Goal: Check status: Check status

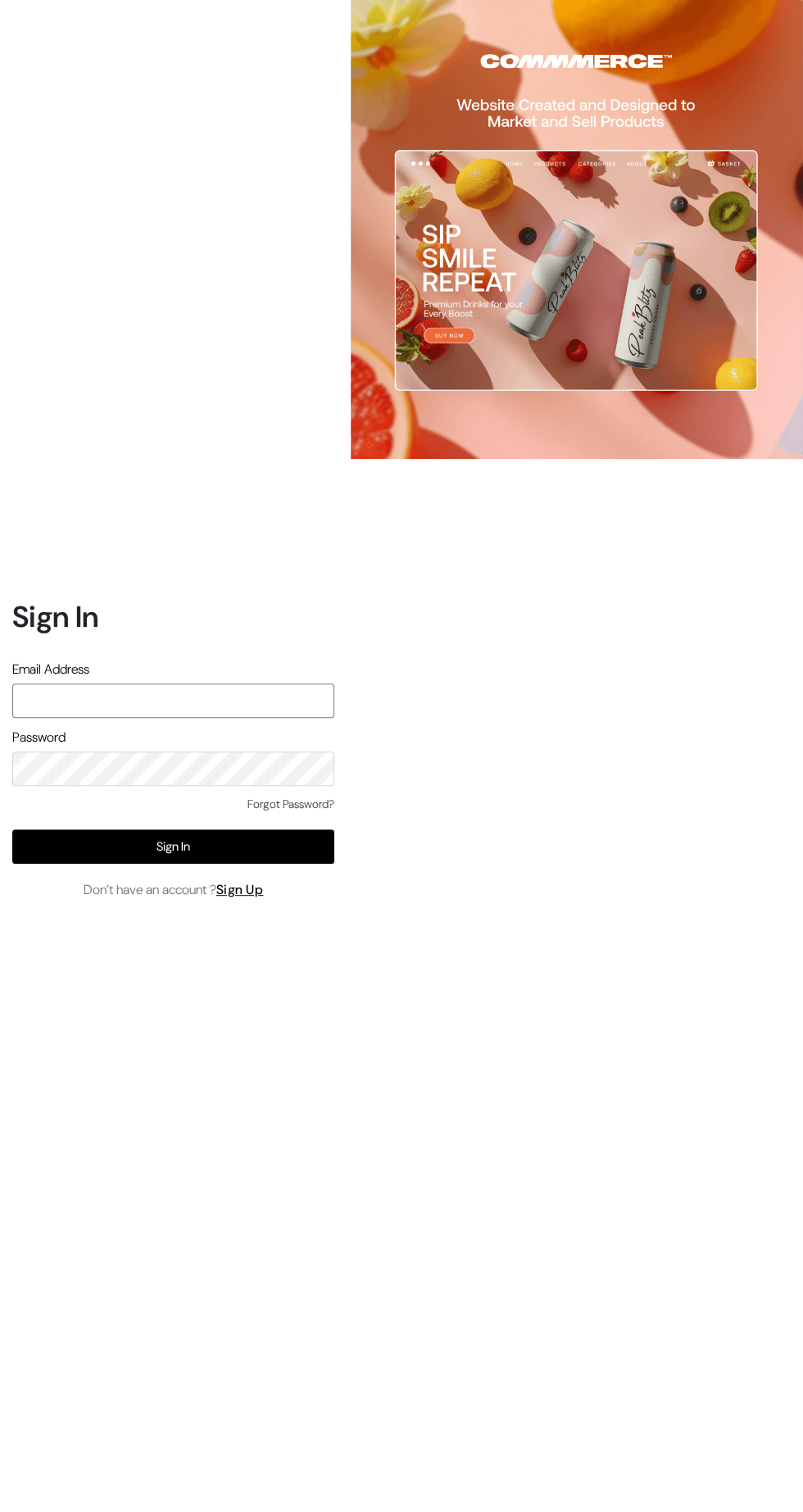
click at [217, 718] on input "text" at bounding box center [173, 701] width 322 height 35
click at [225, 718] on input "text" at bounding box center [173, 701] width 322 height 35
type input "pharmacy.kirti@gmail.com"
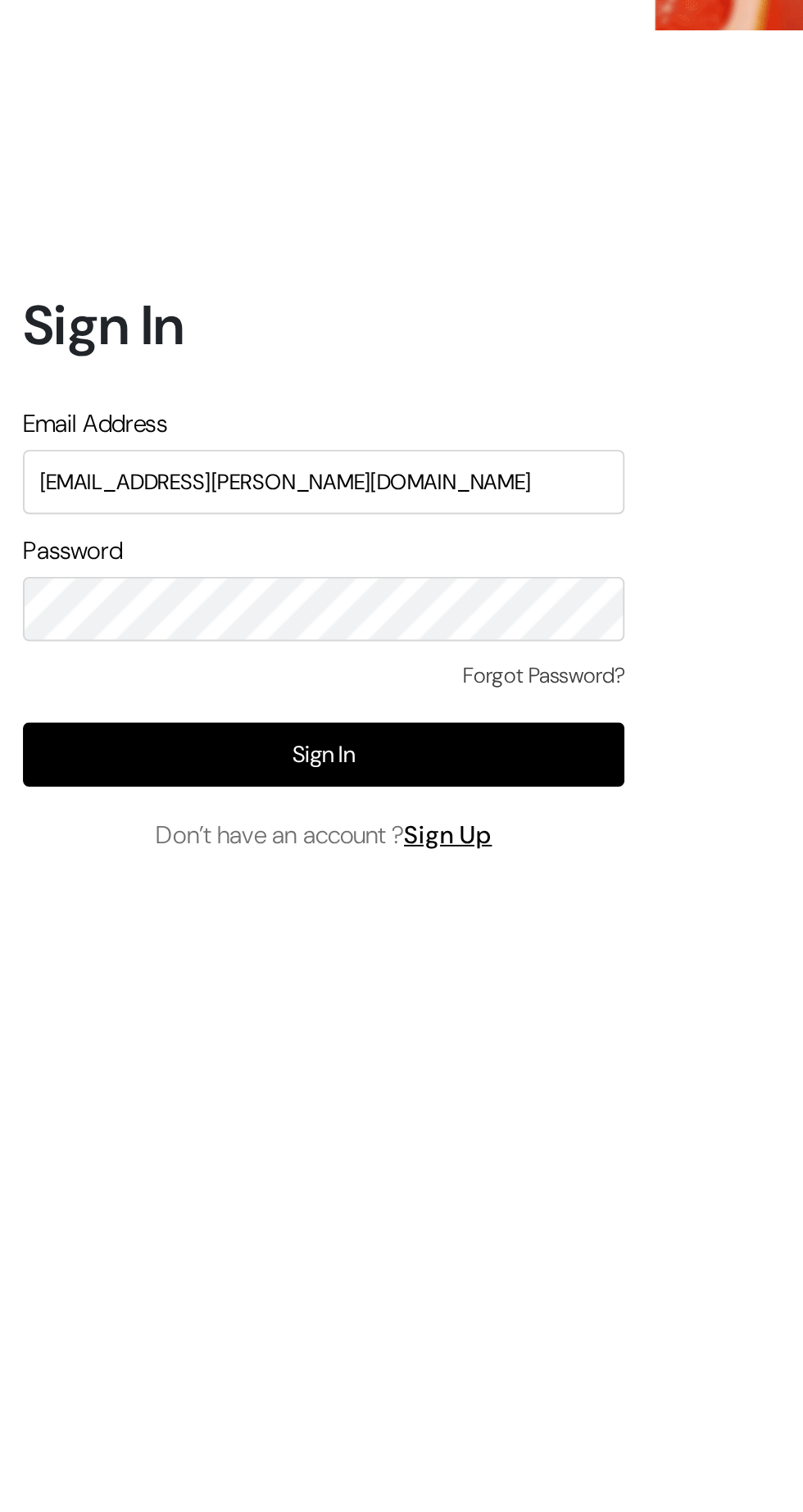
click at [390, 767] on div at bounding box center [569, 756] width 469 height 1512
click at [266, 864] on button "Sign In" at bounding box center [173, 846] width 322 height 35
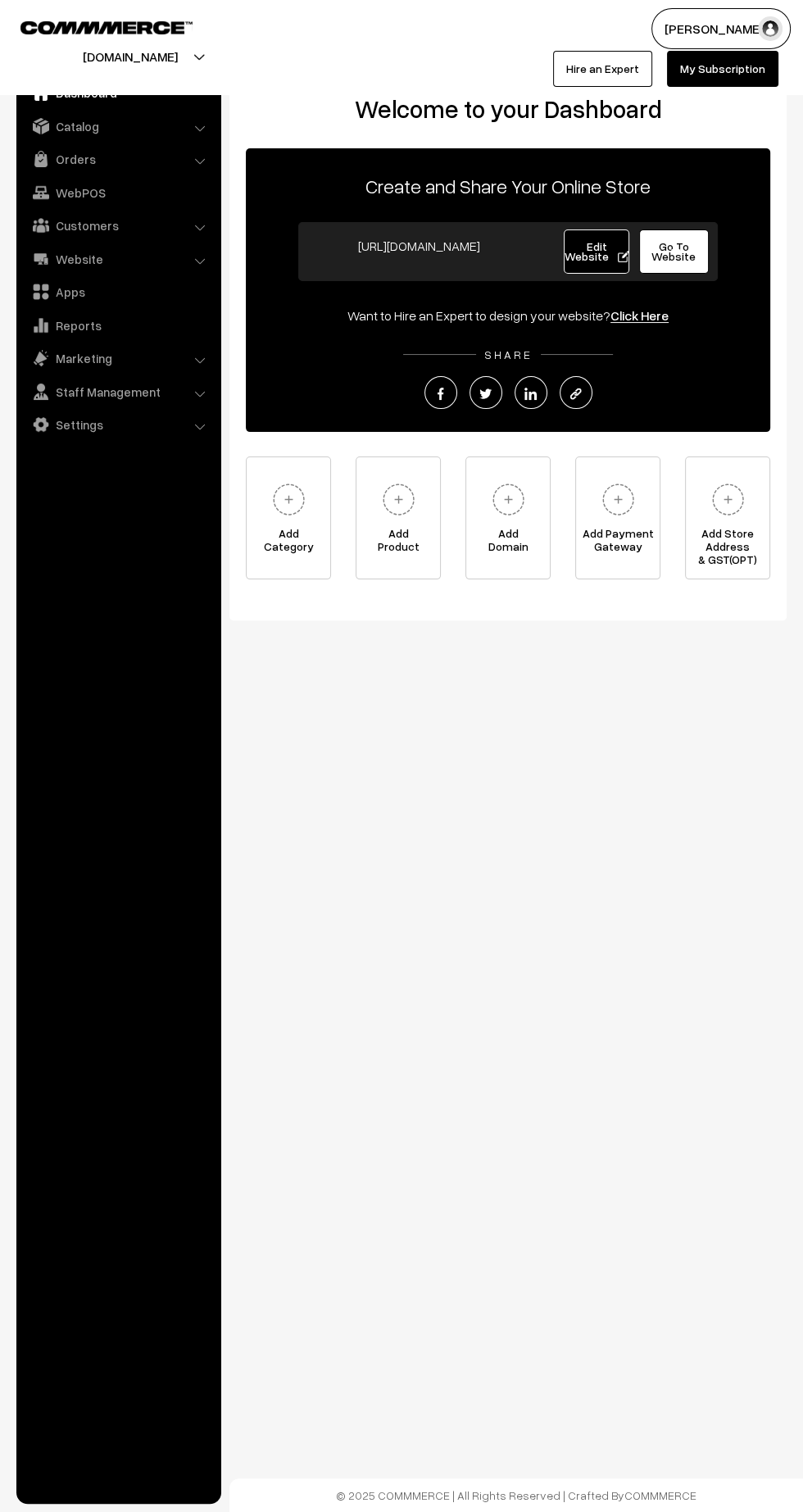
click at [54, 166] on link "Orders" at bounding box center [118, 159] width 195 height 29
click at [70, 176] on link "Orders" at bounding box center [135, 182] width 162 height 17
